Goal: Navigation & Orientation: Find specific page/section

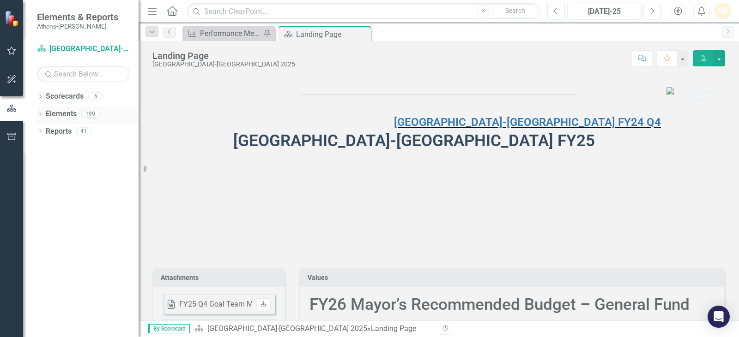
click at [59, 117] on link "Elements" at bounding box center [61, 114] width 31 height 11
click at [41, 112] on div "Dropdown" at bounding box center [40, 115] width 6 height 8
click at [40, 97] on icon "Dropdown" at bounding box center [40, 97] width 6 height 5
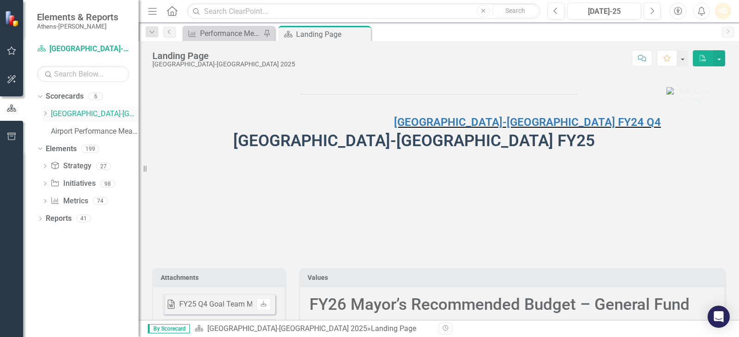
click at [101, 116] on link "[GEOGRAPHIC_DATA]-[GEOGRAPHIC_DATA] 2025" at bounding box center [95, 114] width 88 height 11
click at [122, 112] on link "[GEOGRAPHIC_DATA]-[GEOGRAPHIC_DATA] 2025" at bounding box center [95, 114] width 88 height 11
click at [47, 114] on icon at bounding box center [45, 113] width 2 height 5
click at [73, 134] on link "Animal Services" at bounding box center [99, 131] width 78 height 11
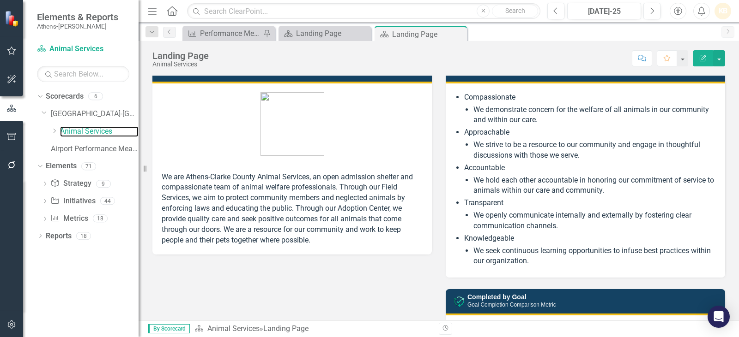
scroll to position [415, 0]
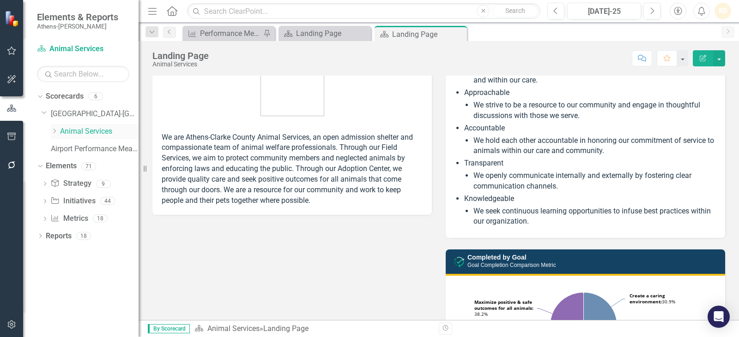
click at [98, 133] on link "Animal Services" at bounding box center [99, 131] width 78 height 11
click at [56, 131] on icon "Dropdown" at bounding box center [54, 131] width 7 height 6
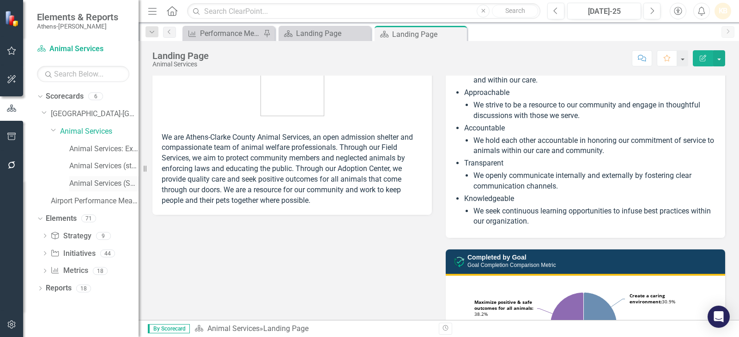
click at [109, 180] on link "Animal Services (SCORES Analysis)" at bounding box center [103, 184] width 69 height 11
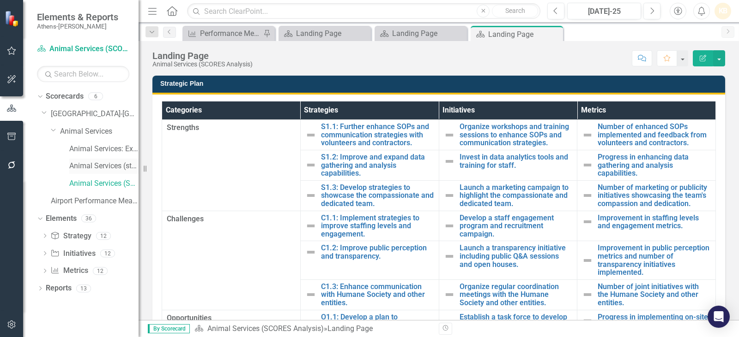
click at [111, 168] on link "Animal Services (stakeholder theory)" at bounding box center [103, 166] width 69 height 11
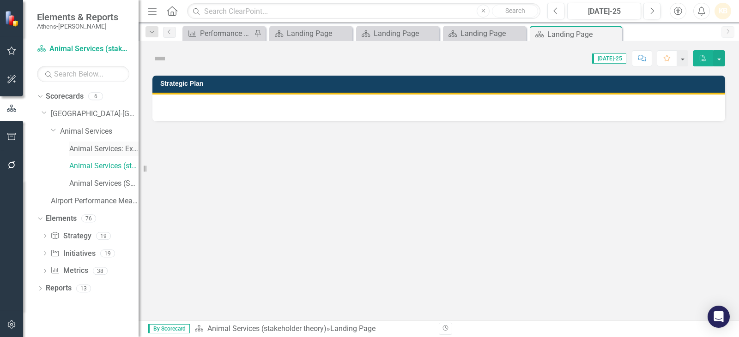
click at [113, 146] on link "Animal Services: Expenditure FY25" at bounding box center [103, 149] width 69 height 11
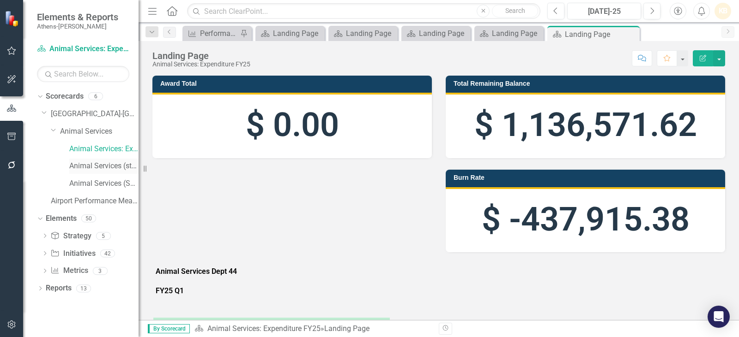
click at [101, 166] on link "Animal Services (stakeholder theory)" at bounding box center [103, 166] width 69 height 11
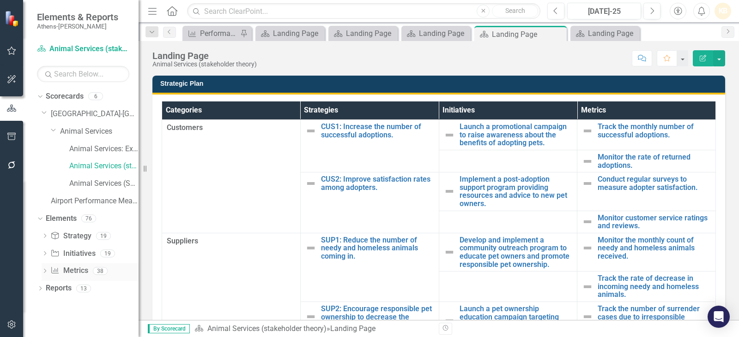
click at [68, 268] on link "Metric Metrics" at bounding box center [68, 271] width 37 height 11
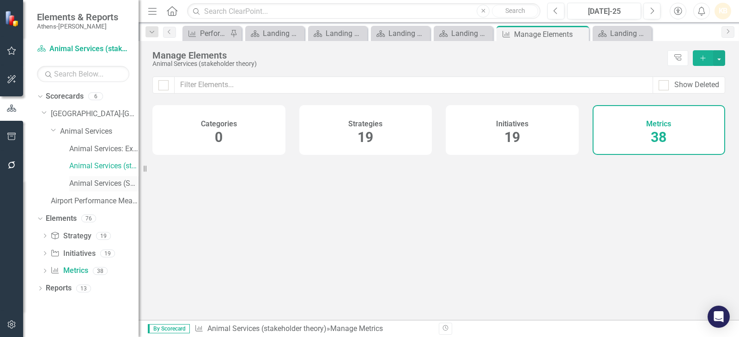
click at [102, 183] on link "Animal Services (SCORES Analysis)" at bounding box center [103, 184] width 69 height 11
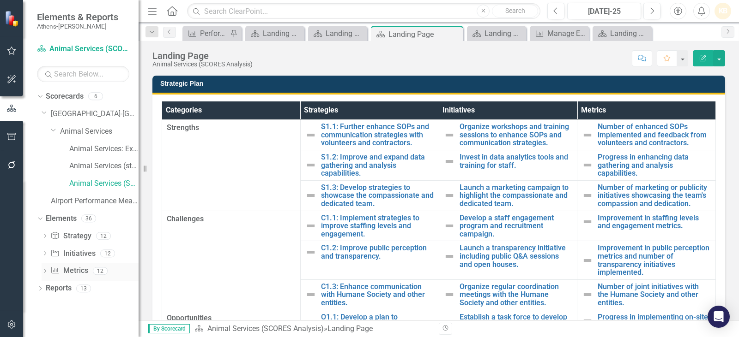
click at [78, 271] on link "Metric Metrics" at bounding box center [68, 271] width 37 height 11
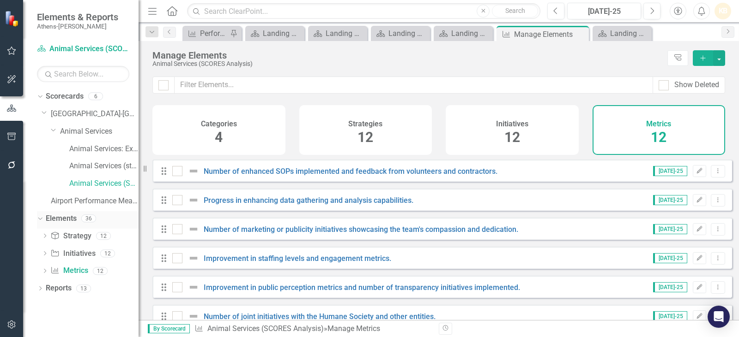
click at [72, 216] on link "Elements" at bounding box center [61, 219] width 31 height 11
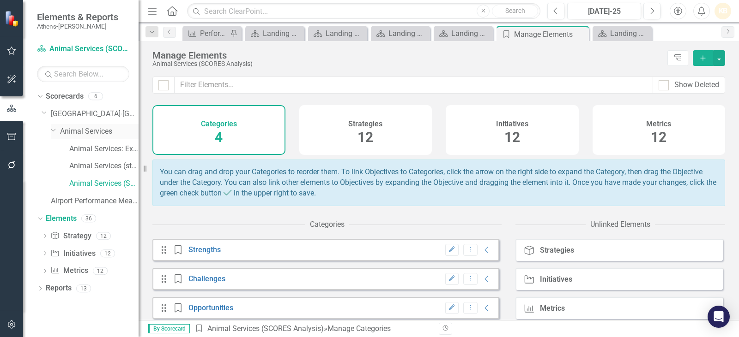
click at [85, 130] on link "Animal Services" at bounding box center [99, 131] width 78 height 11
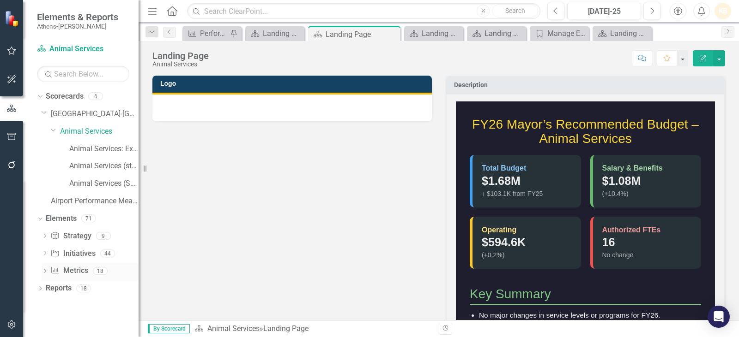
click at [66, 269] on link "Metric Metrics" at bounding box center [68, 271] width 37 height 11
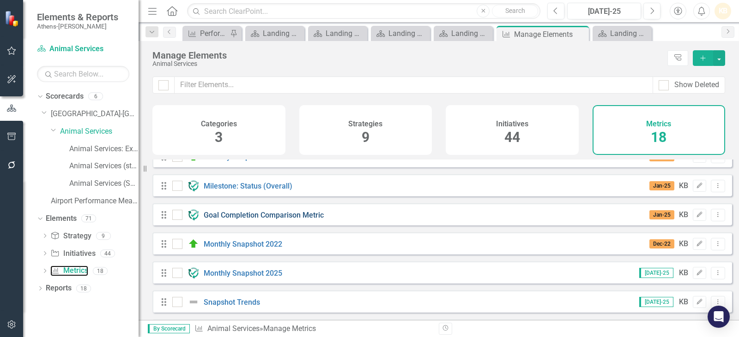
scroll to position [277, 0]
